Goal: Information Seeking & Learning: Find specific fact

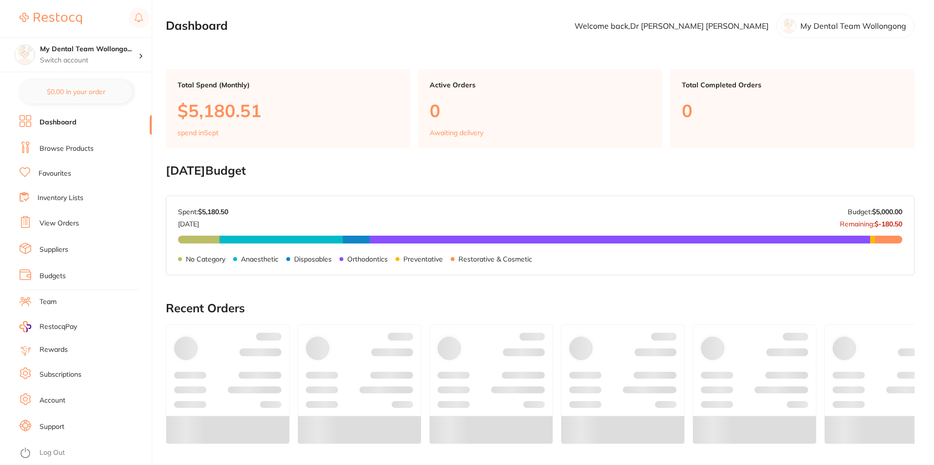
click at [77, 149] on link "Browse Products" at bounding box center [66, 149] width 54 height 10
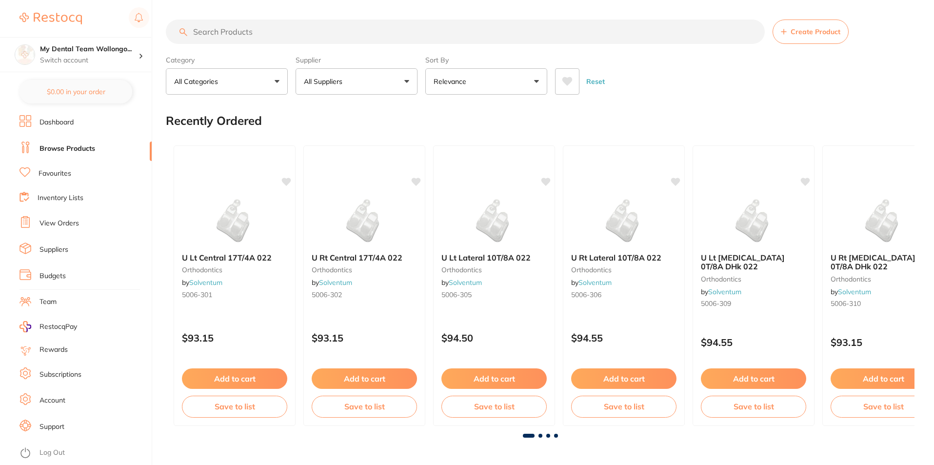
click at [261, 30] on input "search" at bounding box center [465, 32] width 599 height 24
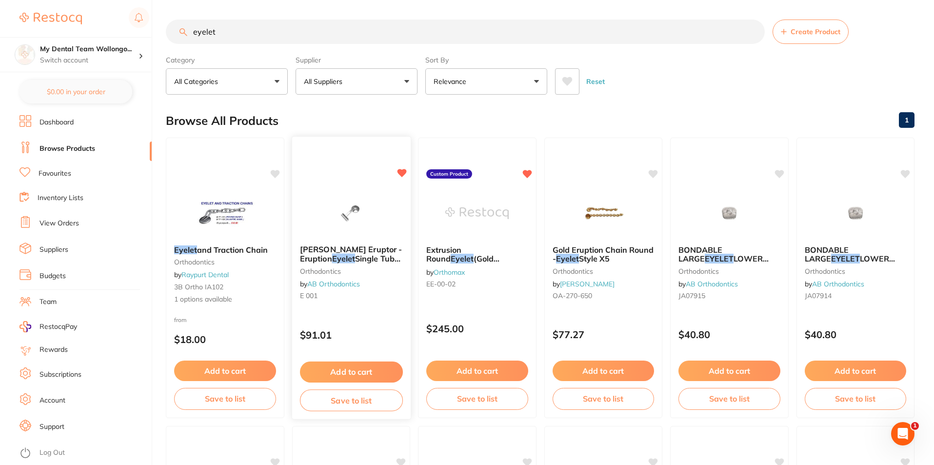
click at [389, 249] on span "[PERSON_NAME] Eruptor - Eruption" at bounding box center [350, 253] width 102 height 19
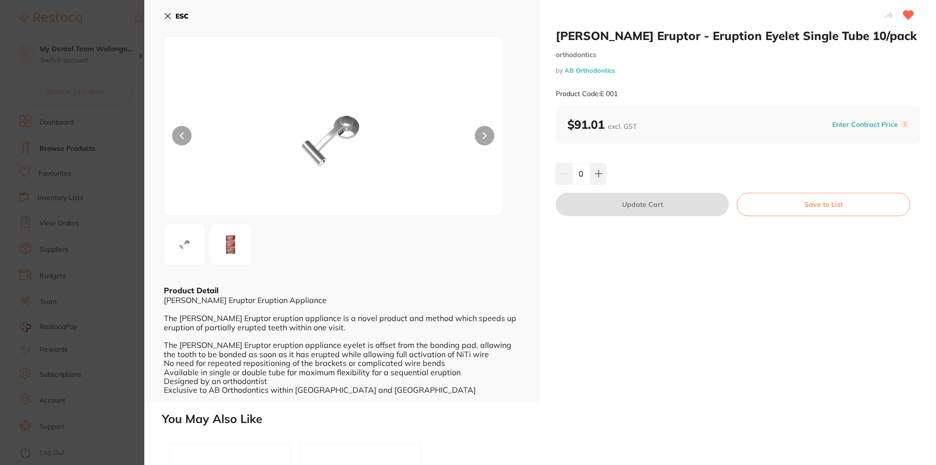
click at [183, 18] on b "ESC" at bounding box center [182, 16] width 13 height 9
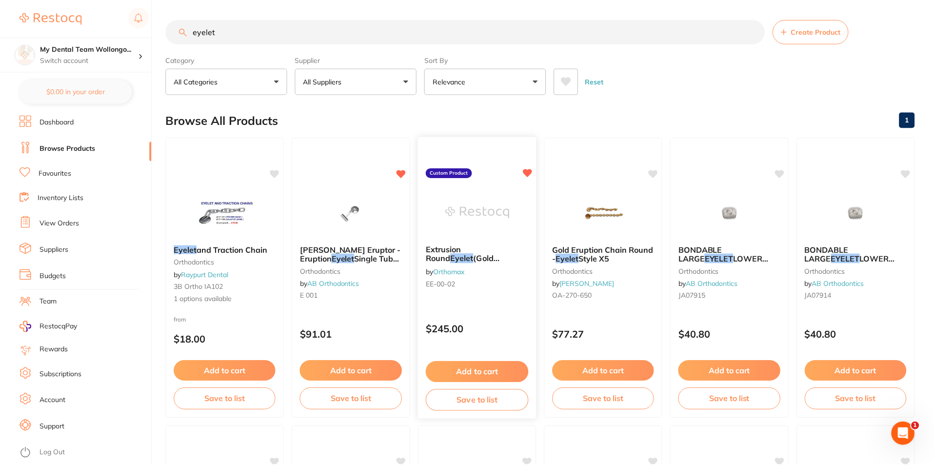
scroll to position [1, 0]
click at [509, 262] on span "and chain) 5/pack" at bounding box center [469, 271] width 86 height 19
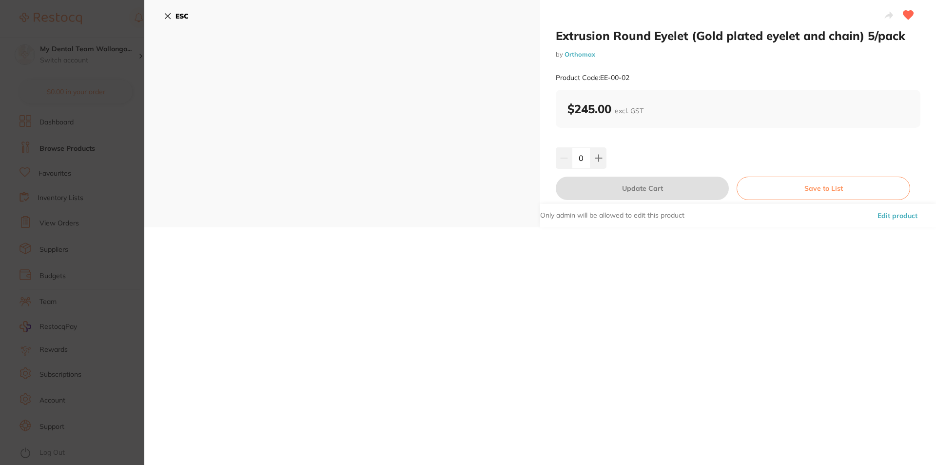
click at [178, 15] on b "ESC" at bounding box center [182, 16] width 13 height 9
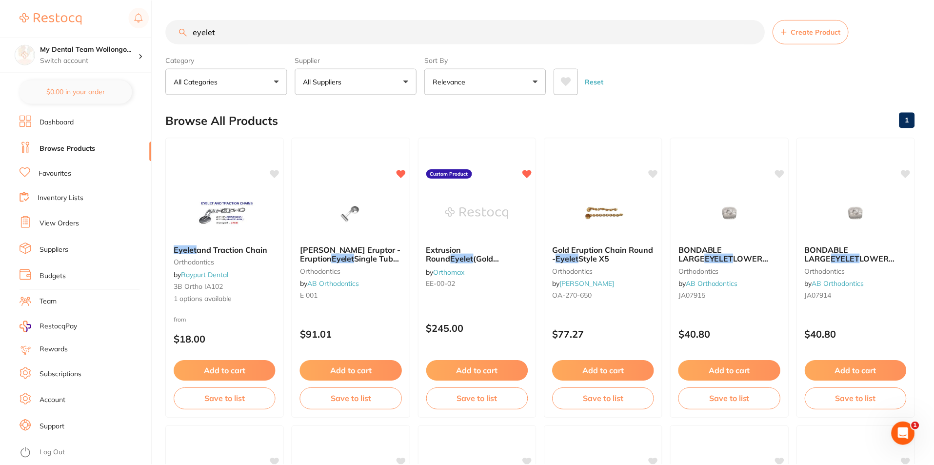
scroll to position [1, 0]
click at [331, 26] on input "eyelet" at bounding box center [465, 31] width 599 height 24
type input "eyelet spring"
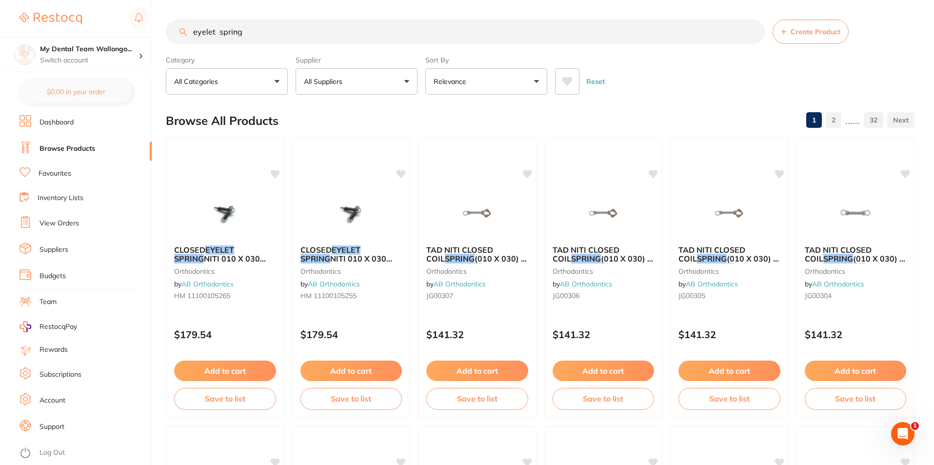
scroll to position [0, 0]
click at [859, 238] on div "TAD NITI CLOSED COIL SPRING (010 X 030) - LARGE EYELETS - 7M orthodontics by AB…" at bounding box center [855, 274] width 118 height 75
